Goal: Use online tool/utility: Utilize a website feature to perform a specific function

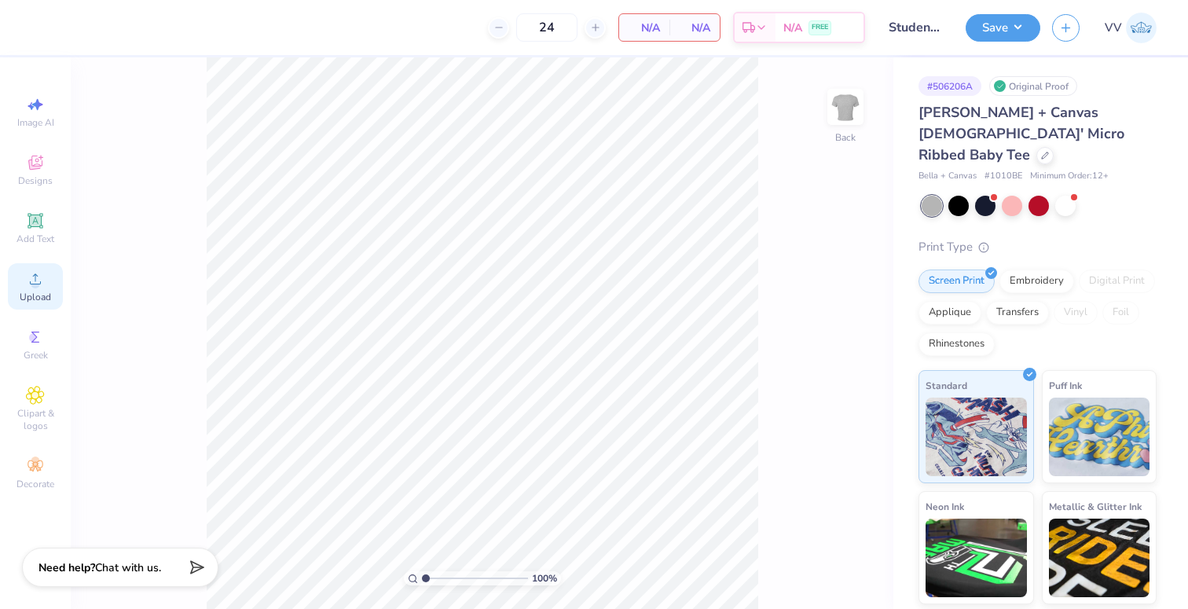
click at [32, 285] on circle at bounding box center [35, 284] width 9 height 9
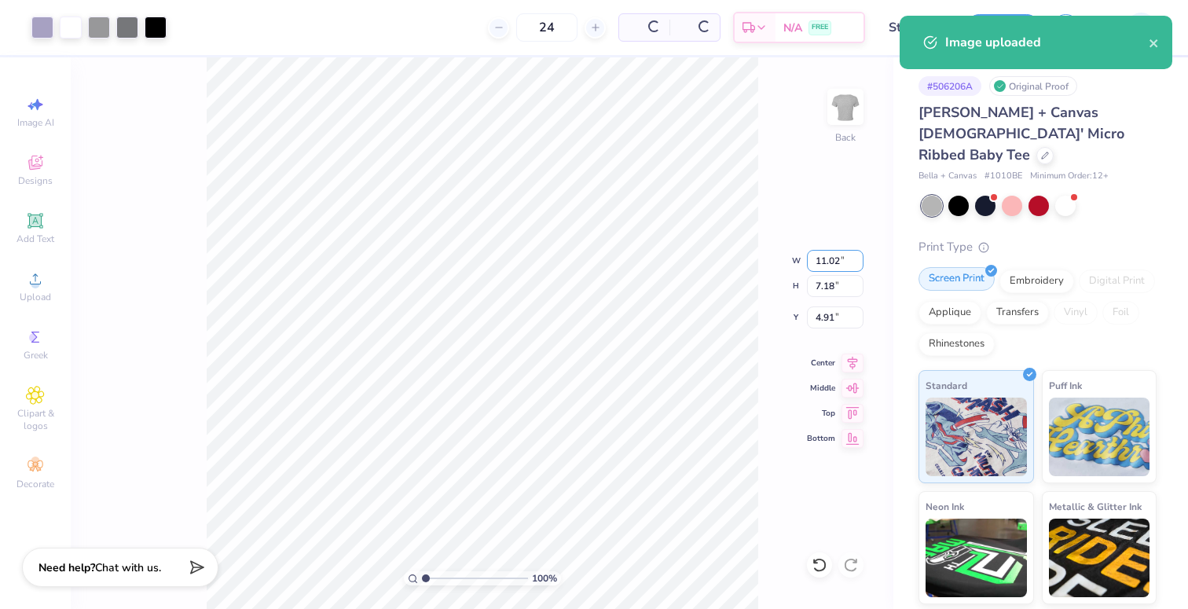
drag, startPoint x: 828, startPoint y: 264, endPoint x: 927, endPoint y: 259, distance: 98.4
click at [828, 264] on input "11.02" at bounding box center [835, 261] width 57 height 22
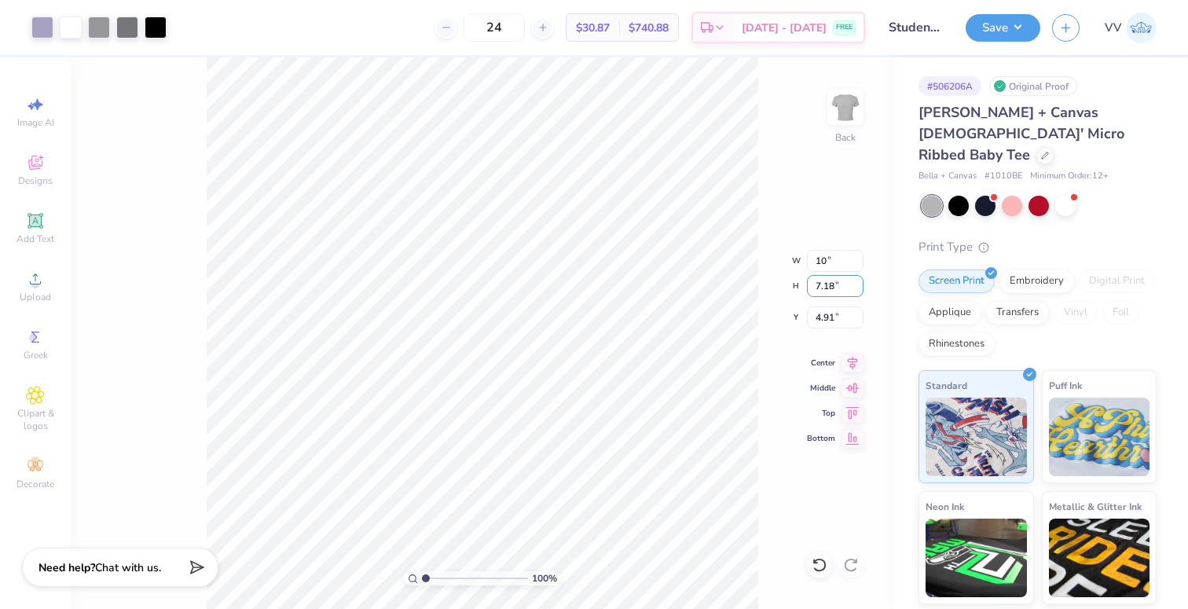
type input "10.00"
type input "6.51"
type input "2.00"
click at [825, 316] on input "2.00" at bounding box center [835, 318] width 57 height 22
type input "1.50"
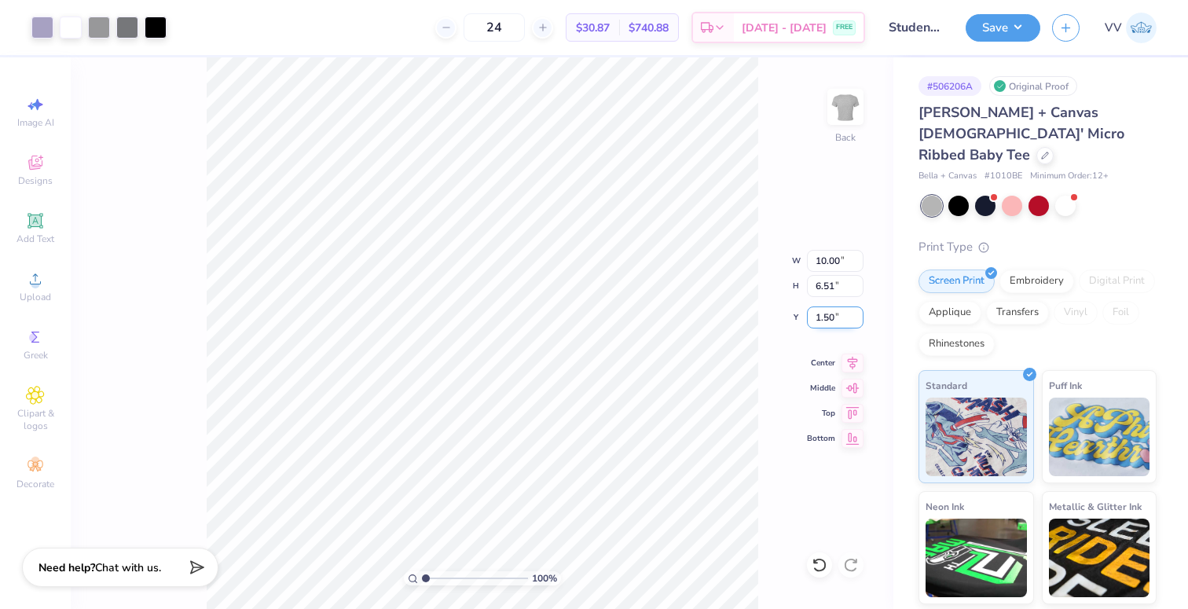
click at [815, 322] on input "1.50" at bounding box center [835, 318] width 57 height 22
click at [973, 30] on button "Save" at bounding box center [1003, 26] width 75 height 28
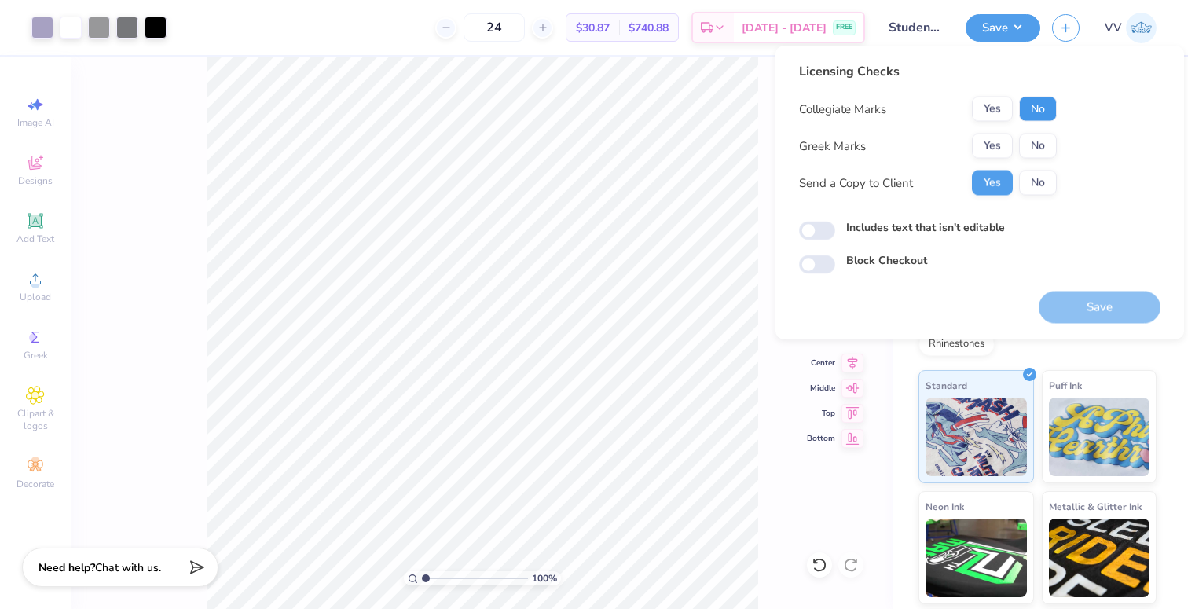
click at [1036, 119] on button "No" at bounding box center [1038, 109] width 38 height 25
click at [815, 232] on input "Includes text that isn't editable" at bounding box center [817, 231] width 36 height 19
checkbox input "true"
drag, startPoint x: 1040, startPoint y: 139, endPoint x: 1083, endPoint y: 200, distance: 75.0
click at [1040, 140] on button "No" at bounding box center [1038, 146] width 38 height 25
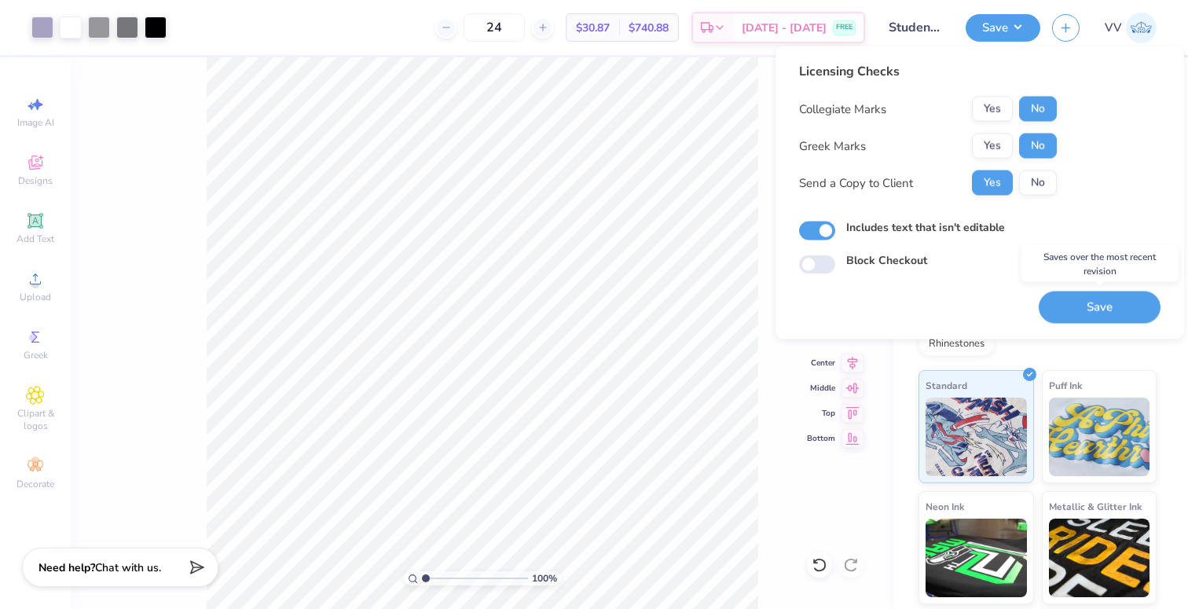
click at [1116, 303] on button "Save" at bounding box center [1100, 308] width 122 height 32
